Goal: Task Accomplishment & Management: Manage account settings

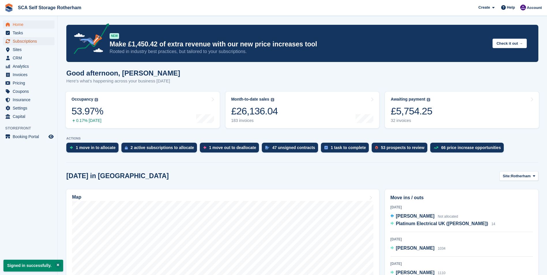
click at [22, 40] on span "Subscriptions" at bounding box center [30, 41] width 35 height 8
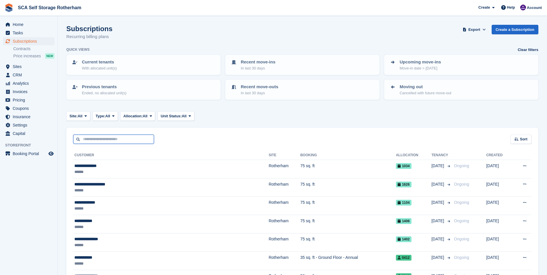
click at [104, 138] on input "text" at bounding box center [113, 140] width 81 height 10
type input "**"
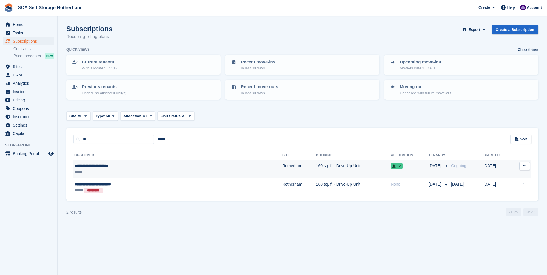
click at [172, 173] on div "*****" at bounding box center [135, 172] width 123 height 6
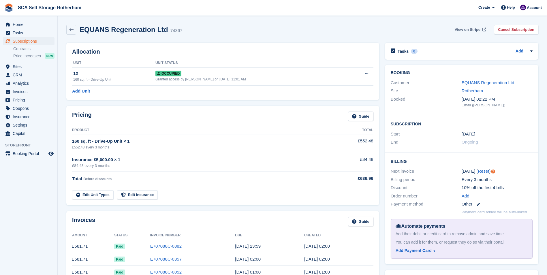
click at [476, 30] on span "View on Stripe" at bounding box center [468, 30] width 26 height 6
click at [531, 8] on span "Account" at bounding box center [534, 8] width 15 height 6
click at [485, 59] on div "Logout" at bounding box center [489, 57] width 14 height 6
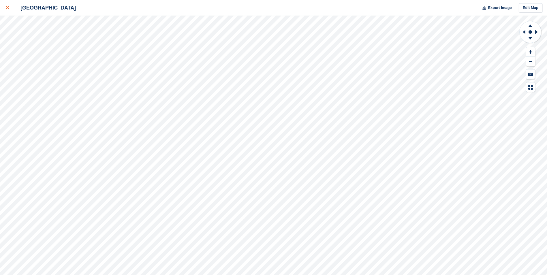
click at [10, 9] on div at bounding box center [11, 7] width 10 height 7
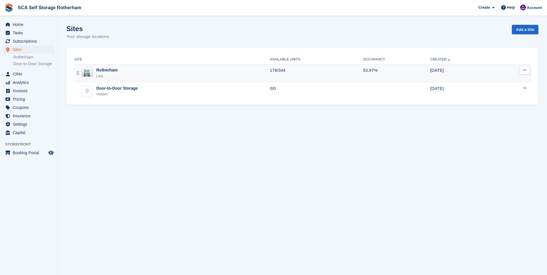
click at [147, 71] on div "Rotherham Live" at bounding box center [172, 73] width 196 height 12
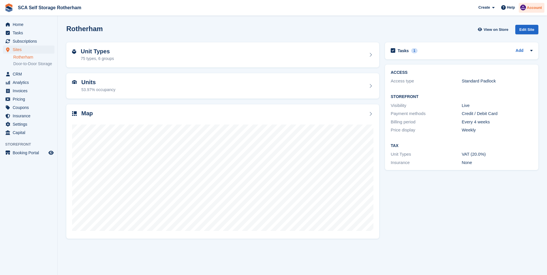
click at [539, 5] on span "Account" at bounding box center [534, 8] width 15 height 6
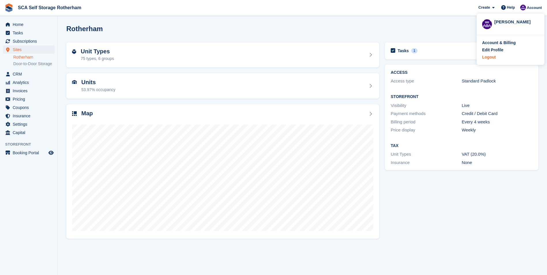
click at [496, 56] on div "Logout" at bounding box center [510, 57] width 57 height 6
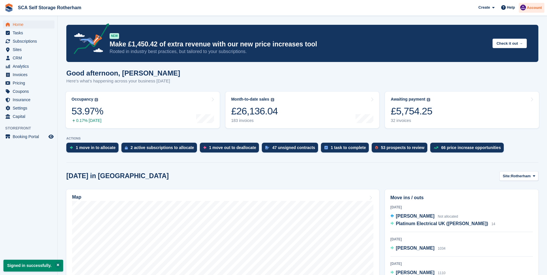
click at [533, 6] on span "Account" at bounding box center [534, 8] width 15 height 6
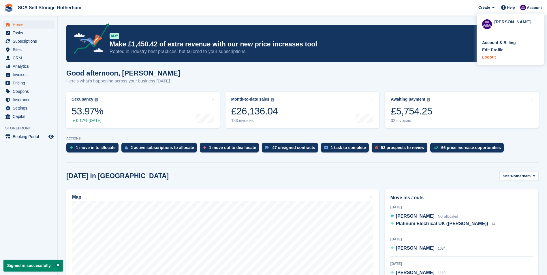
click at [496, 56] on div "Logout" at bounding box center [510, 57] width 57 height 6
